Goal: Task Accomplishment & Management: Manage account settings

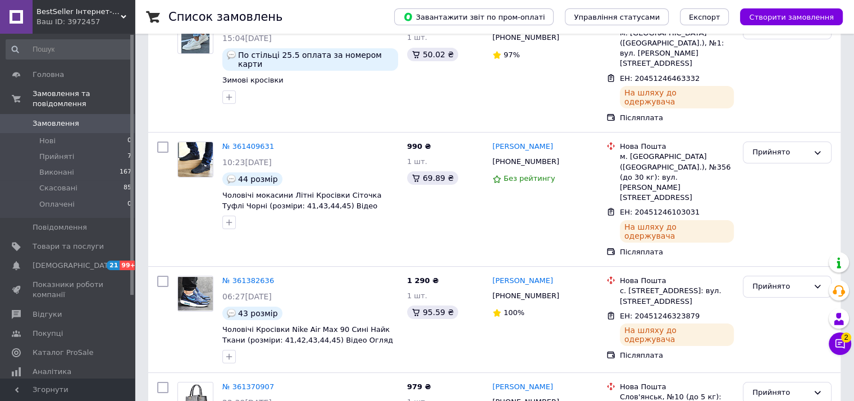
scroll to position [168, 0]
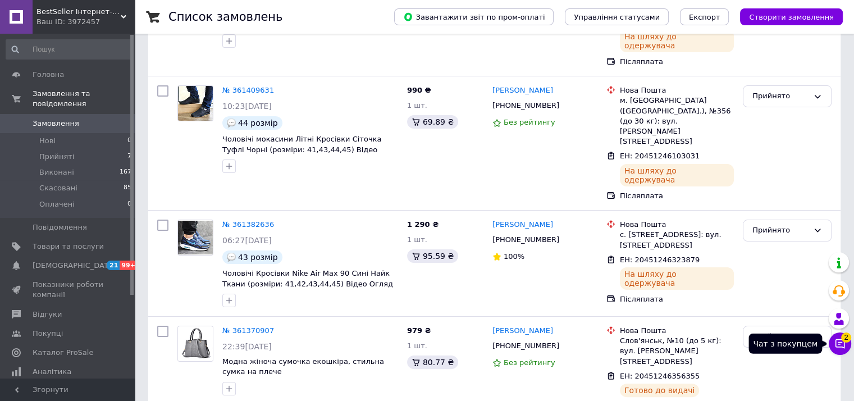
click at [840, 343] on icon at bounding box center [839, 343] width 11 height 11
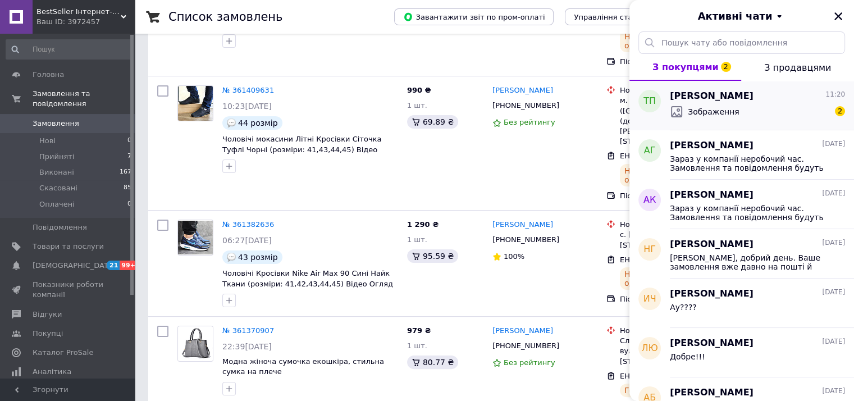
click at [783, 109] on div "Зображення 2" at bounding box center [757, 112] width 175 height 18
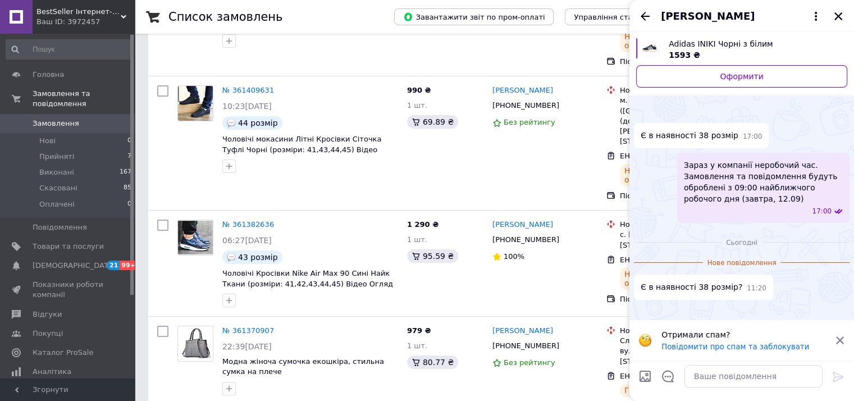
scroll to position [0, 0]
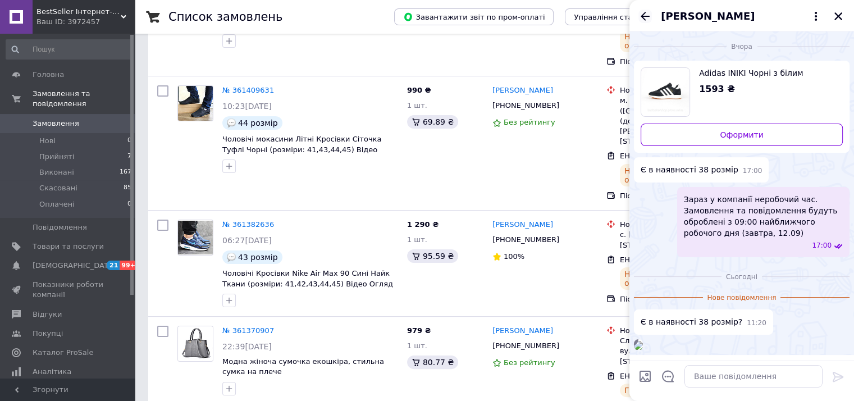
click at [645, 13] on icon "Назад" at bounding box center [644, 16] width 13 height 13
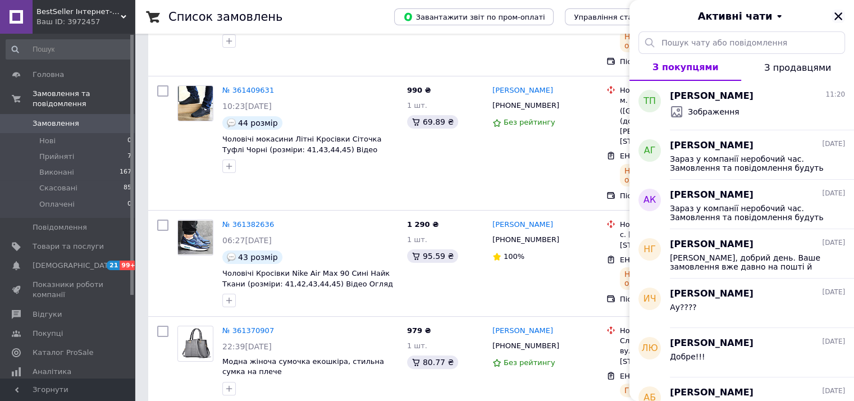
click at [840, 13] on icon "Закрити" at bounding box center [838, 16] width 8 height 8
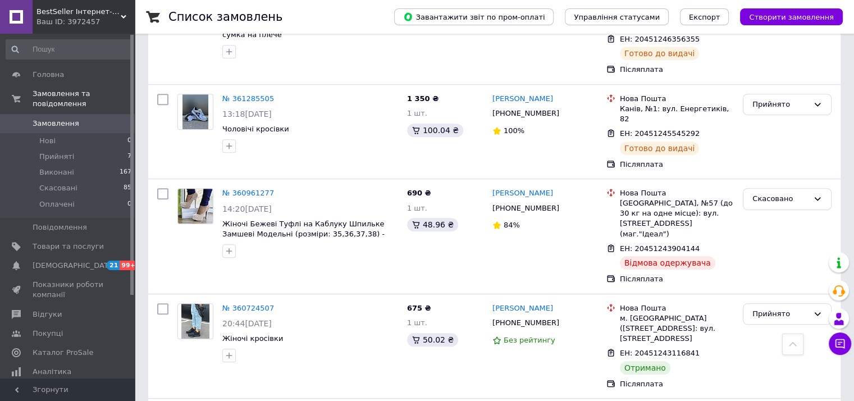
scroll to position [561, 0]
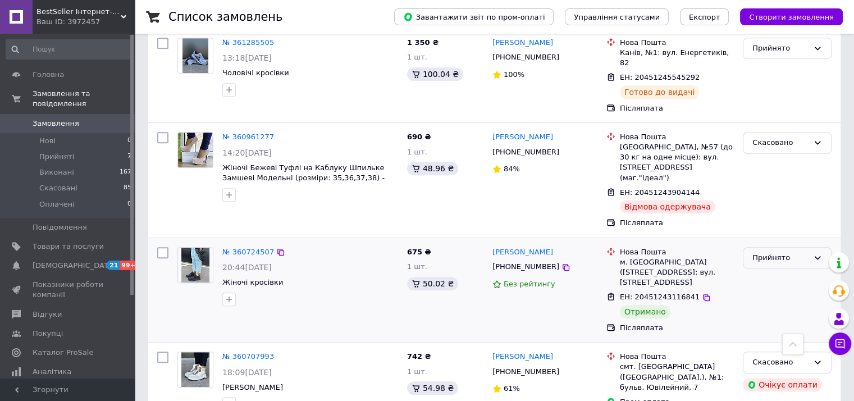
click at [806, 252] on div "Прийнято" at bounding box center [780, 258] width 56 height 12
click at [788, 271] on li "Виконано" at bounding box center [787, 281] width 88 height 21
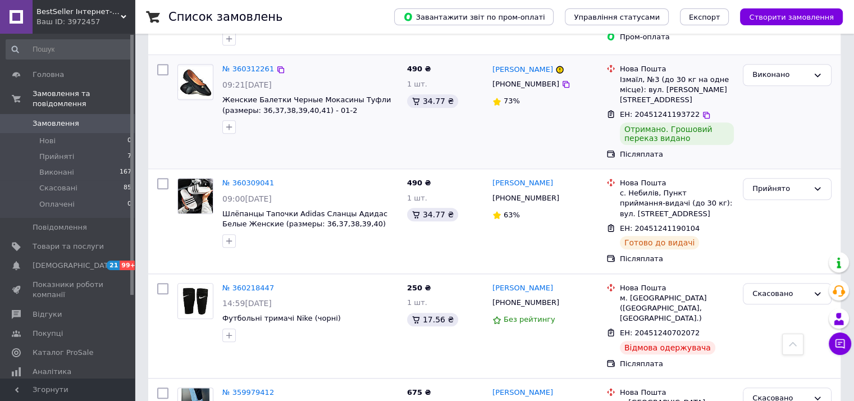
scroll to position [786, 0]
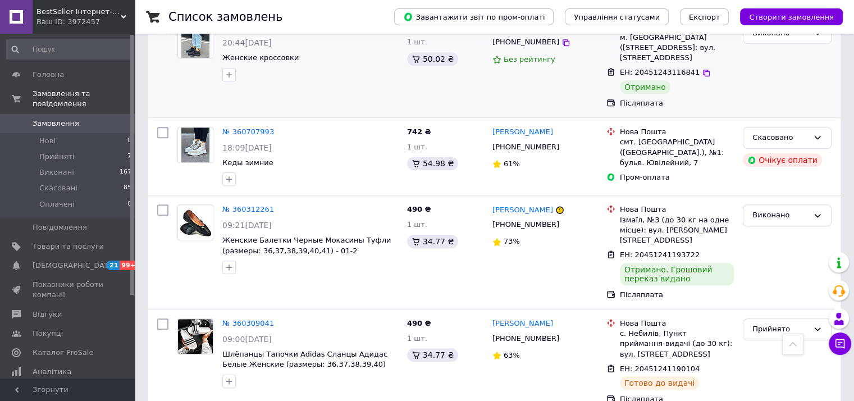
click at [113, 17] on div "Ваш ID: 3972457" at bounding box center [85, 22] width 98 height 10
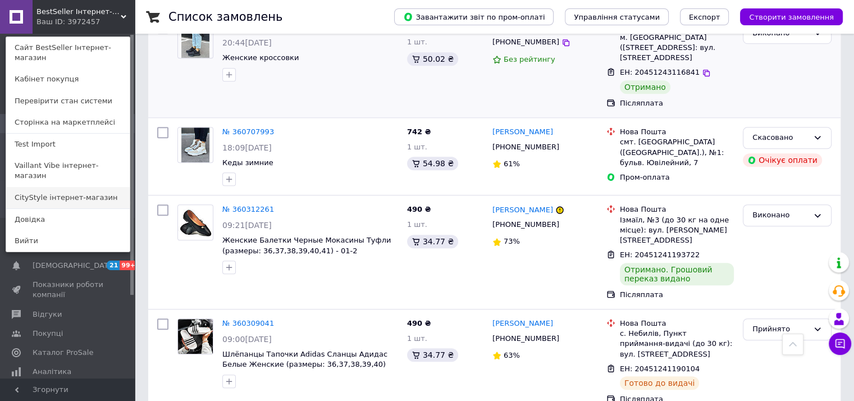
click at [67, 187] on link "CityStylе iнтернет-магазин" at bounding box center [68, 197] width 124 height 21
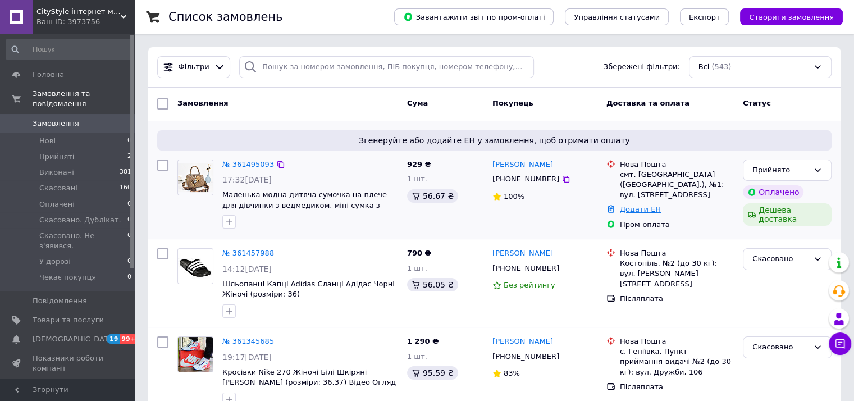
click at [636, 212] on link "Додати ЕН" at bounding box center [640, 209] width 41 height 8
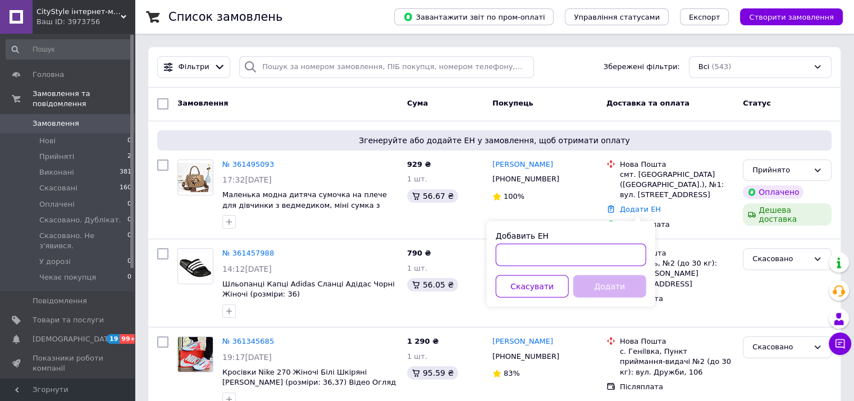
click at [519, 250] on input "Добавить ЕН" at bounding box center [571, 255] width 150 height 22
paste input "20451246895983"
type input "20451246895983"
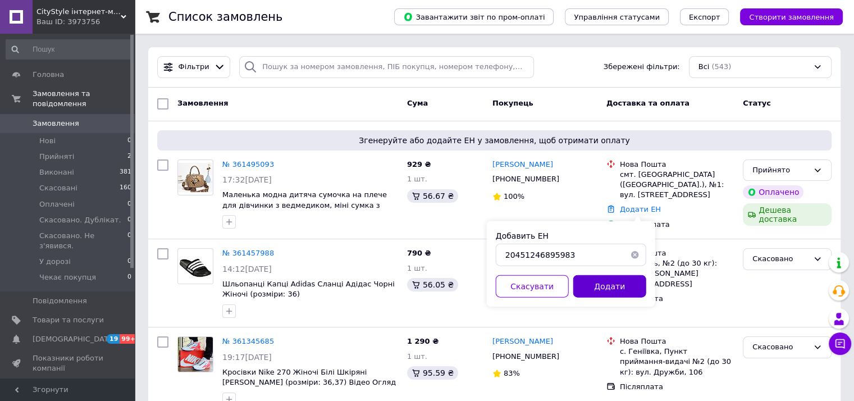
click at [607, 287] on button "Додати" at bounding box center [609, 286] width 73 height 22
